Goal: Book appointment/travel/reservation

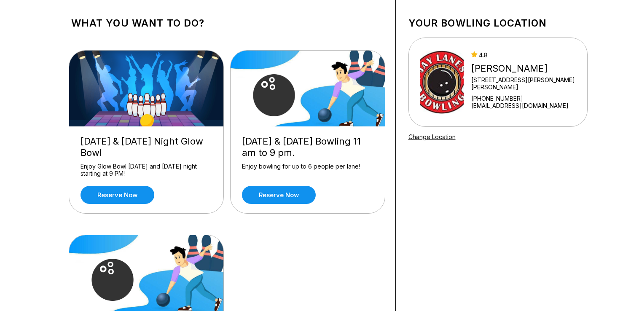
scroll to position [44, 0]
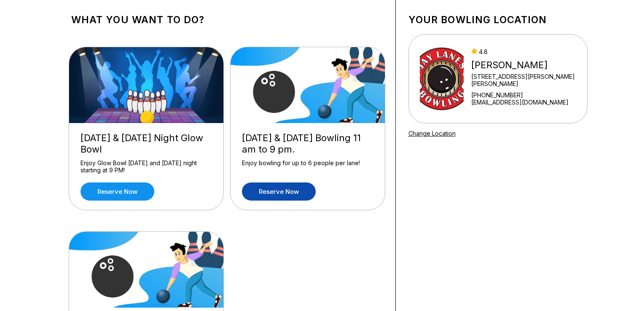
click at [277, 193] on link "Reserve now" at bounding box center [279, 191] width 74 height 18
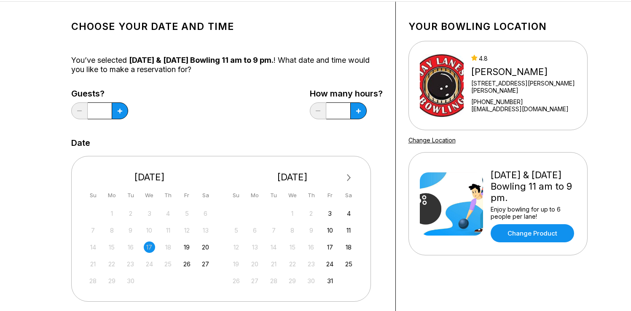
scroll to position [46, 0]
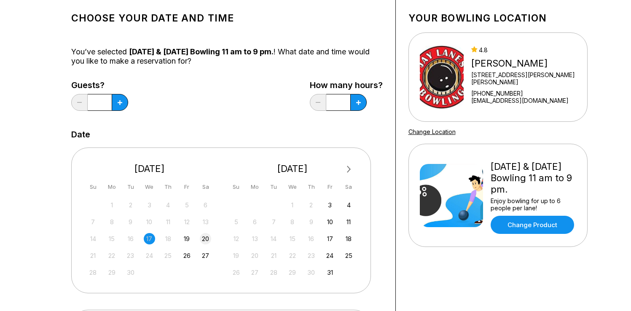
click at [206, 239] on div "20" at bounding box center [205, 238] width 11 height 11
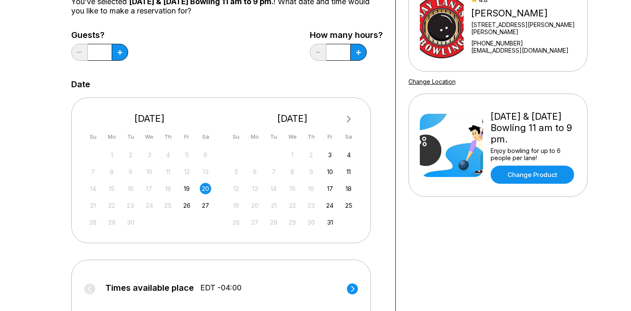
scroll to position [86, 0]
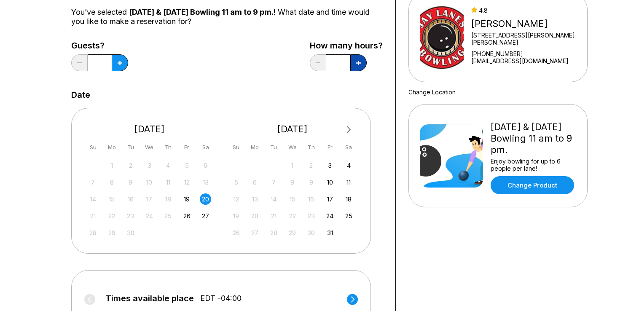
click at [357, 64] on icon at bounding box center [358, 63] width 5 height 5
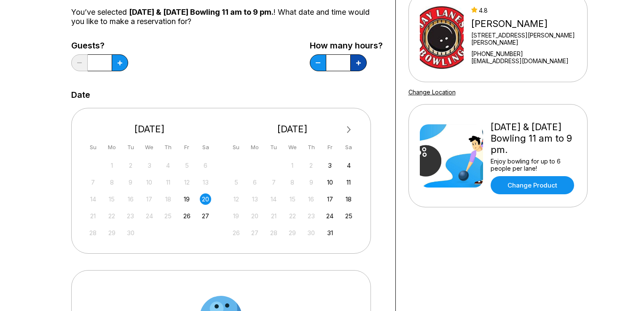
click at [357, 64] on icon at bounding box center [358, 63] width 5 height 5
type input "*"
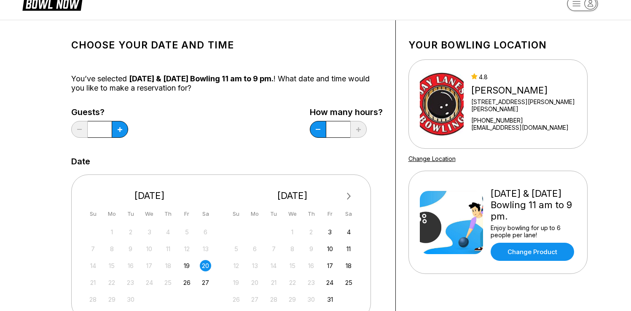
scroll to position [17, 0]
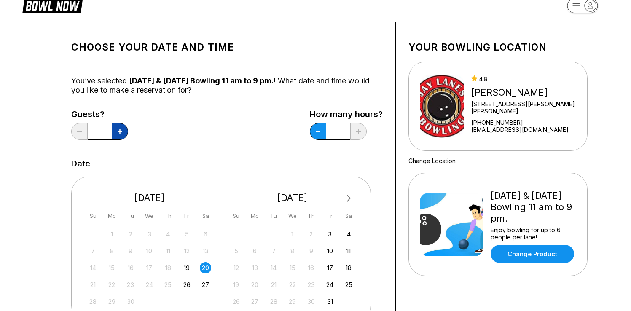
click at [116, 131] on button at bounding box center [120, 131] width 16 height 17
click at [117, 131] on button at bounding box center [120, 131] width 16 height 17
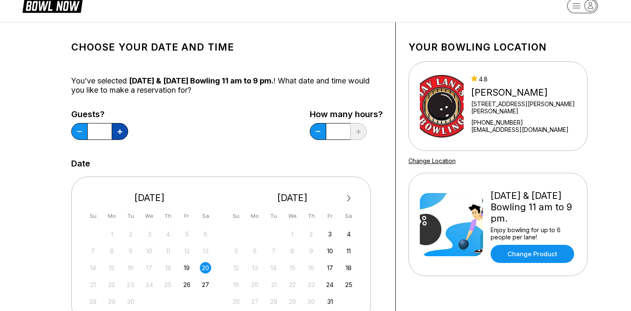
click at [117, 131] on button at bounding box center [120, 131] width 16 height 17
type input "**"
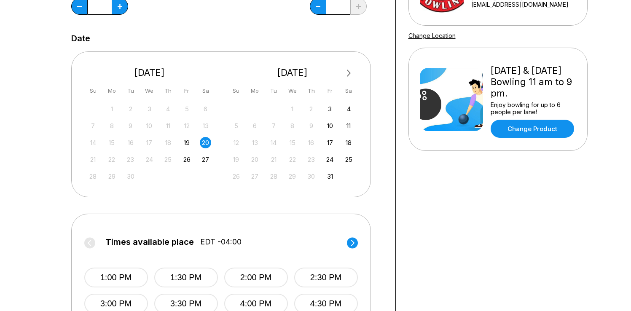
scroll to position [158, 0]
